Goal: Navigation & Orientation: Understand site structure

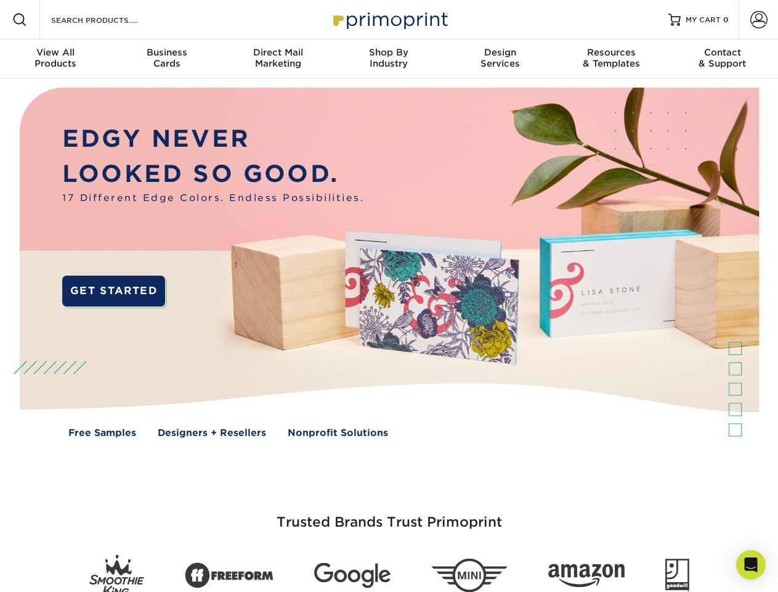
click at [389, 296] on img at bounding box center [389, 271] width 770 height 385
click at [20, 20] on span at bounding box center [19, 19] width 15 height 15
click at [759, 20] on span at bounding box center [759, 19] width 17 height 17
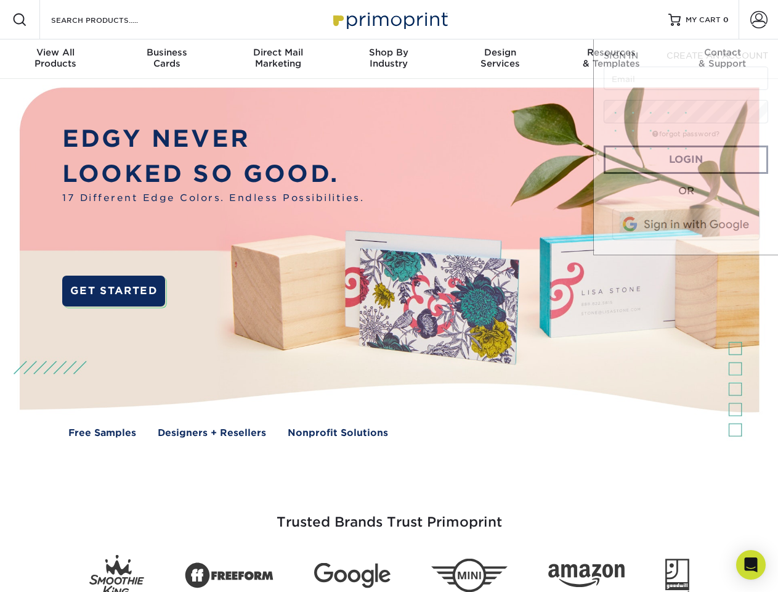
click at [55, 59] on div "View All Products" at bounding box center [55, 58] width 111 height 22
click at [166, 59] on div "Business Cards" at bounding box center [166, 58] width 111 height 22
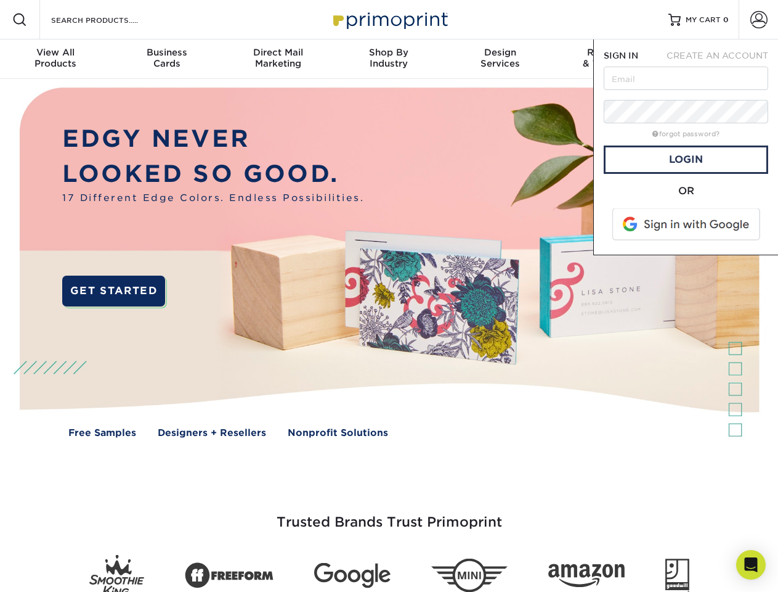
click at [278, 59] on div "Direct Mail Marketing" at bounding box center [278, 58] width 111 height 22
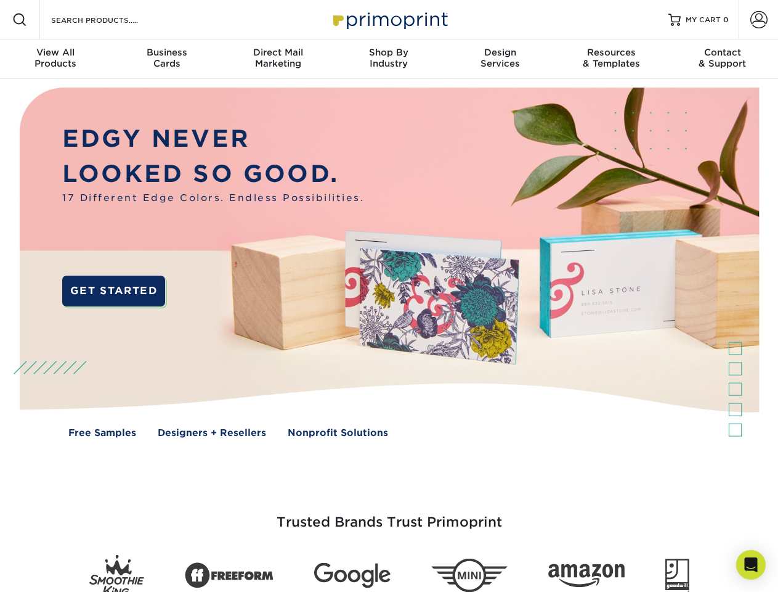
click at [389, 59] on div "Shop By Industry" at bounding box center [388, 58] width 111 height 22
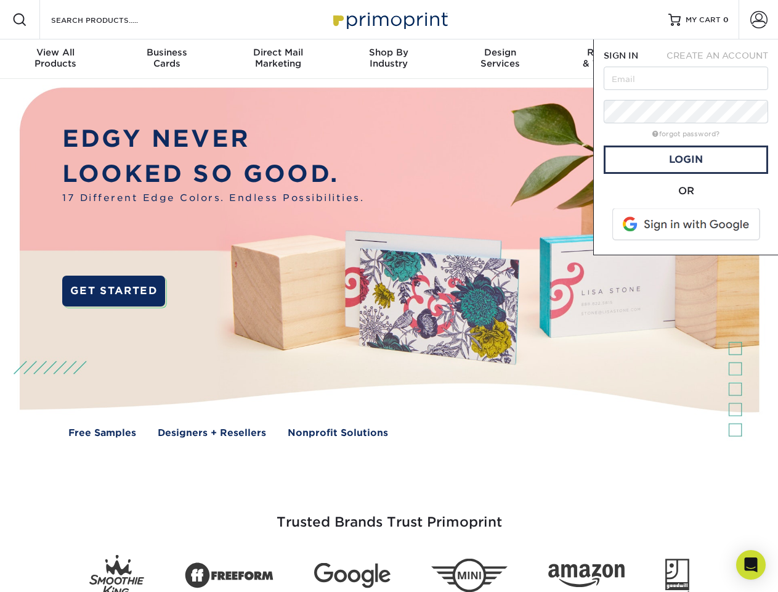
click at [501, 59] on div "Design Services" at bounding box center [500, 58] width 111 height 22
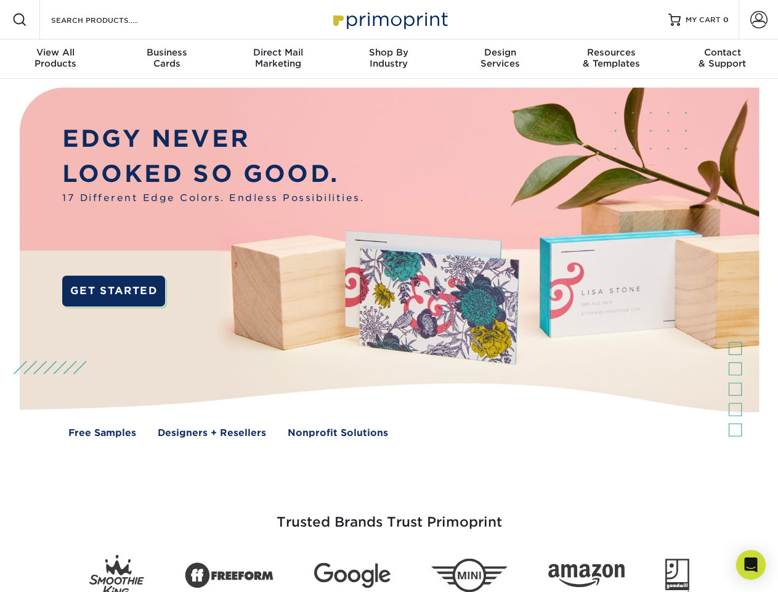
click at [611, 59] on span "SIGN IN" at bounding box center [621, 56] width 35 height 10
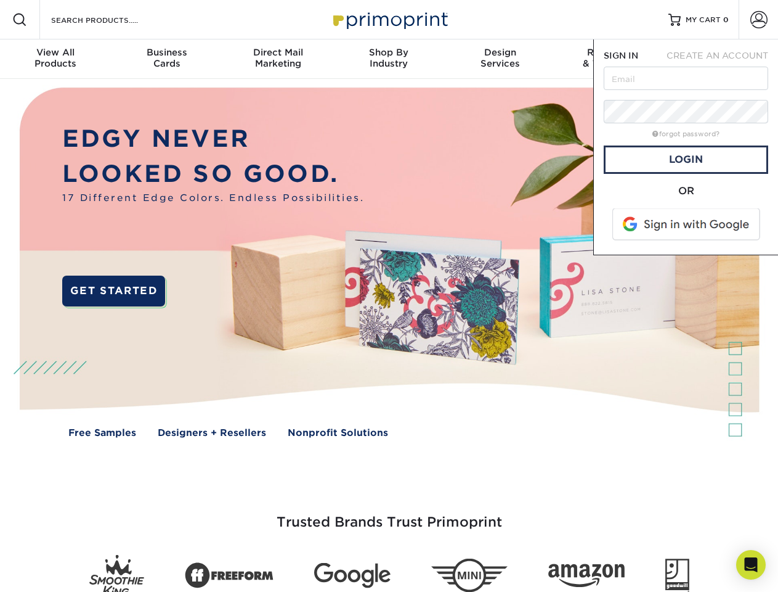
click at [723, 59] on div "Contact & Support" at bounding box center [723, 58] width 111 height 22
